Goal: Find specific page/section: Find specific page/section

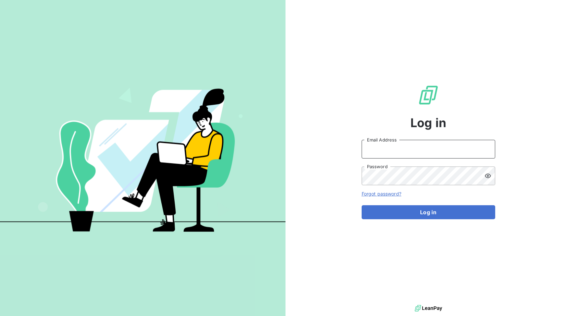
type input "[EMAIL_ADDRESS][DOMAIN_NAME]"
click at [361, 159] on div at bounding box center [361, 159] width 0 height 0
click at [361, 185] on div at bounding box center [361, 185] width 0 height 0
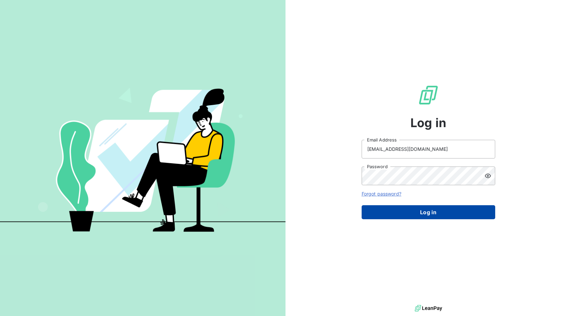
click at [439, 213] on button "Log in" at bounding box center [428, 212] width 134 height 14
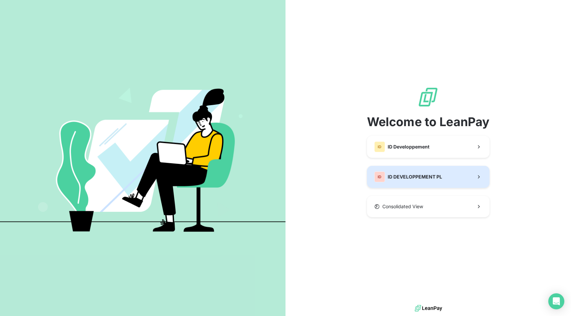
click at [449, 175] on button "ID ID DEVELOPPEMENT PL" at bounding box center [428, 177] width 123 height 22
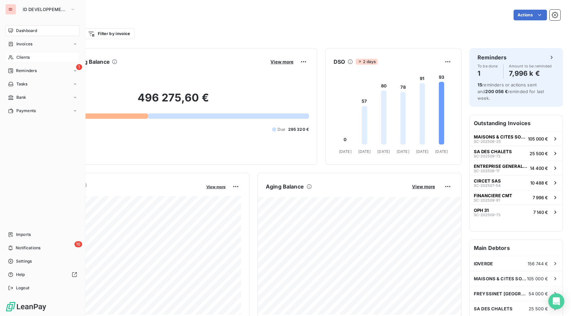
click at [31, 56] on div "Clients" at bounding box center [42, 57] width 74 height 11
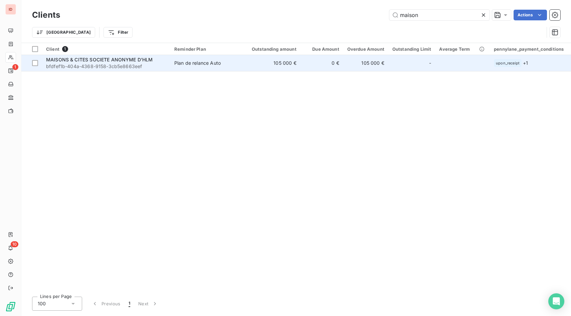
type input "maison"
click at [123, 62] on span "MAISONS & CITES SOCIETE ANONYME D'HLM" at bounding box center [99, 60] width 107 height 6
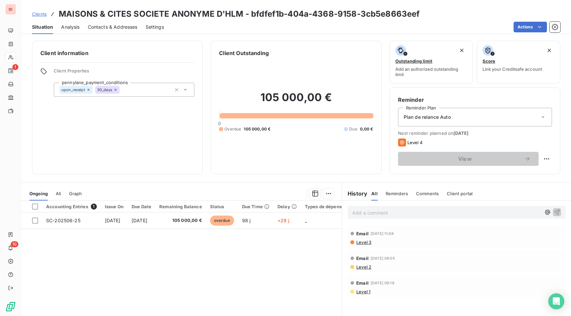
click at [69, 26] on span "Analysis" at bounding box center [70, 27] width 18 height 7
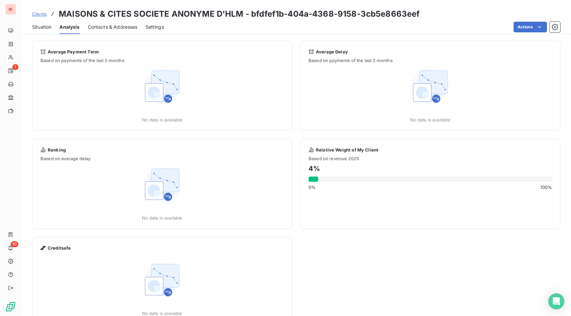
click at [103, 25] on span "Contacts & Addresses" at bounding box center [113, 27] width 50 height 7
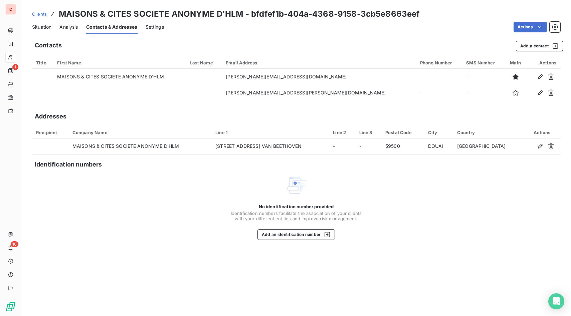
click at [153, 26] on span "Settings" at bounding box center [155, 27] width 18 height 7
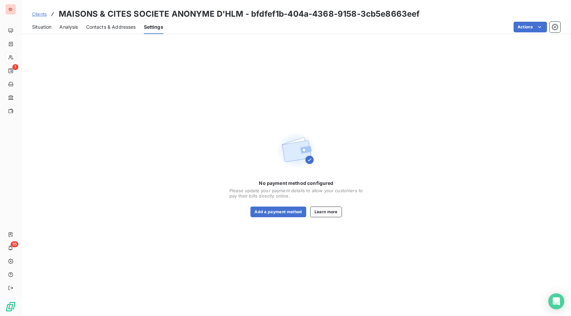
click at [125, 26] on span "Contacts & Addresses" at bounding box center [111, 27] width 50 height 7
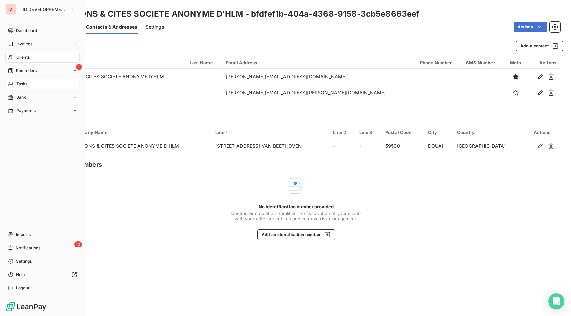
click at [17, 85] on span "Tasks" at bounding box center [21, 84] width 11 height 6
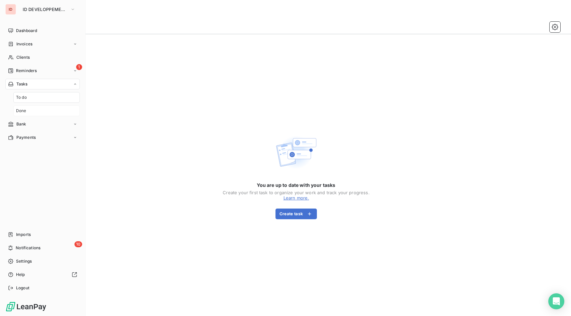
click at [20, 107] on div "Done" at bounding box center [46, 110] width 66 height 11
click at [27, 247] on span "Notifications" at bounding box center [28, 248] width 25 height 6
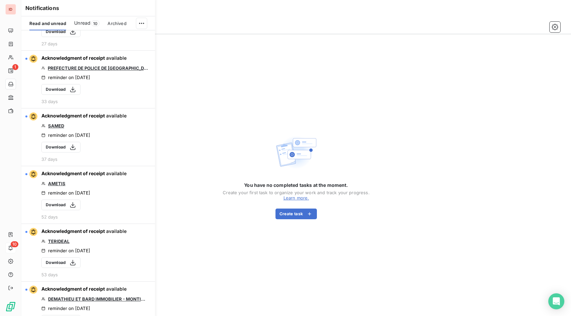
scroll to position [407, 0]
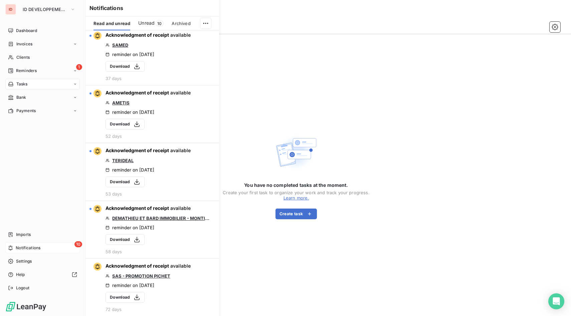
click at [20, 250] on span "Notifications" at bounding box center [28, 248] width 25 height 6
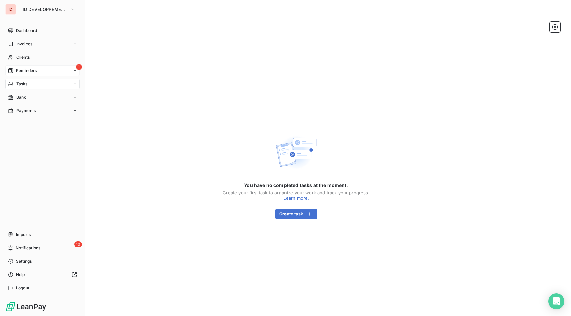
click at [61, 67] on div "1 Reminders" at bounding box center [42, 70] width 74 height 11
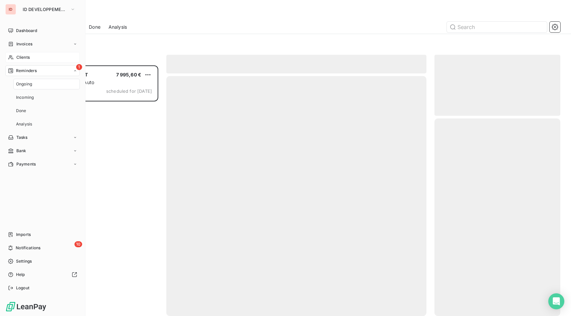
click at [68, 53] on div "Clients" at bounding box center [42, 57] width 74 height 11
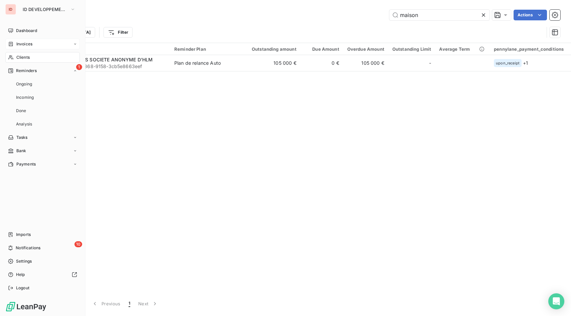
click at [74, 40] on div "Invoices" at bounding box center [42, 44] width 74 height 11
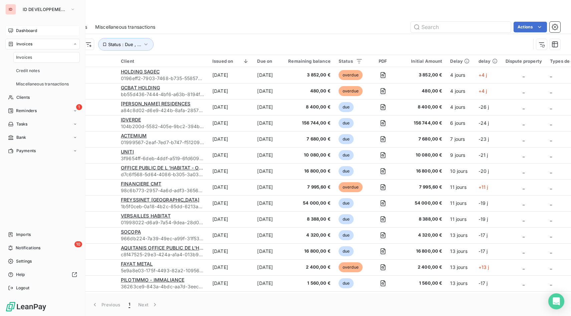
click at [67, 33] on div "Dashboard" at bounding box center [42, 30] width 74 height 11
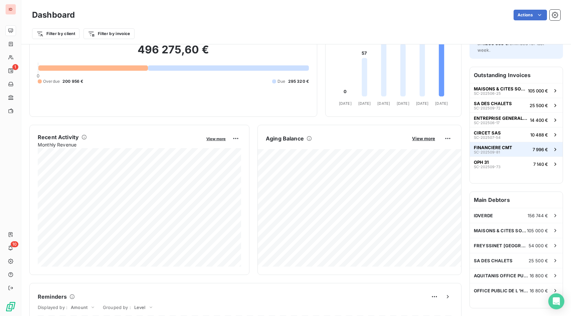
scroll to position [50, 0]
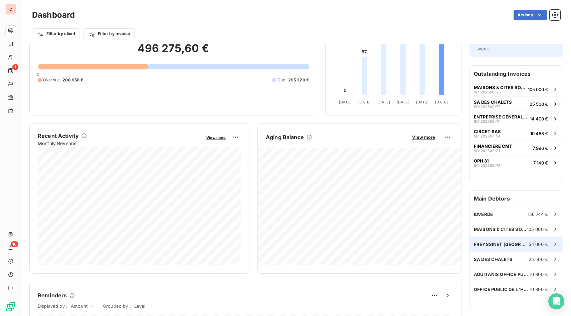
click at [538, 241] on div "FREYSSINET [GEOGRAPHIC_DATA] 54 000 €" at bounding box center [516, 244] width 93 height 15
